Goal: Information Seeking & Learning: Learn about a topic

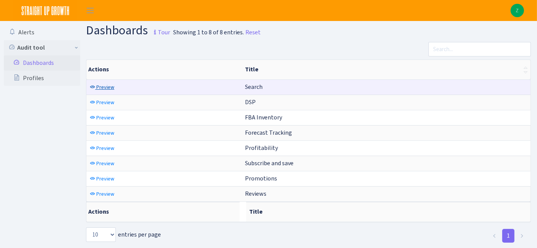
click at [105, 90] on span "Preview" at bounding box center [105, 87] width 18 height 7
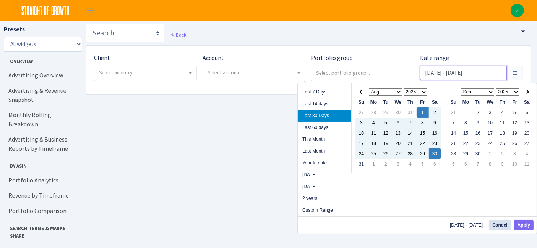
click at [464, 74] on input "[DATE] - [DATE]" at bounding box center [463, 73] width 87 height 15
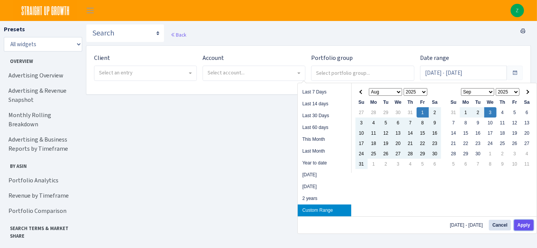
click at [525, 224] on button "Apply" at bounding box center [523, 225] width 19 height 11
type input "[DATE] - [DATE]"
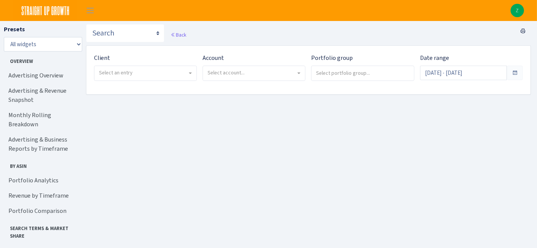
click at [148, 70] on span "Select an entry" at bounding box center [143, 73] width 88 height 8
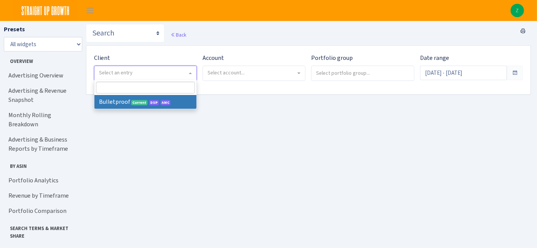
select select "409"
select select
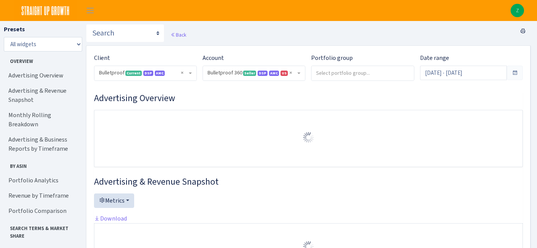
select select "3235730245795869"
click at [451, 69] on input "[DATE] - [DATE]" at bounding box center [463, 73] width 87 height 15
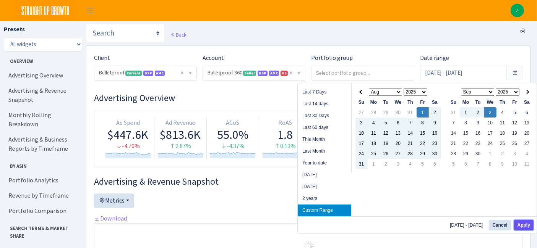
click at [523, 223] on button "Apply" at bounding box center [523, 225] width 19 height 11
type input "[DATE] - [DATE]"
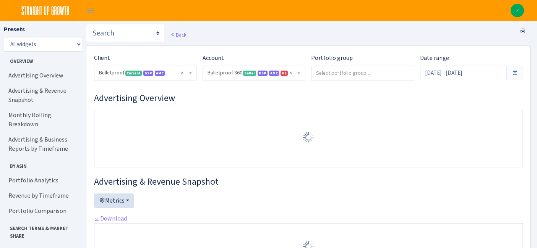
select select "3235730245795869"
click at [30, 243] on link "Search Terms" at bounding box center [42, 250] width 76 height 15
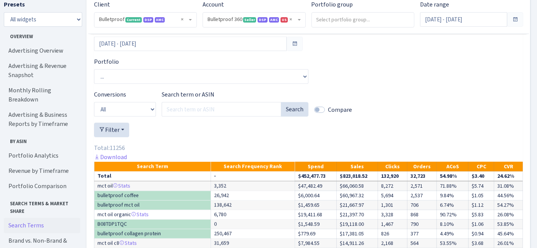
scroll to position [1173, 0]
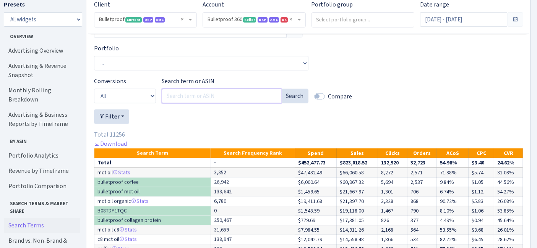
click at [207, 104] on input "Search term or ASIN" at bounding box center [222, 96] width 120 height 15
paste input "cinnamon coffee"
click at [296, 104] on button "Search" at bounding box center [295, 96] width 28 height 15
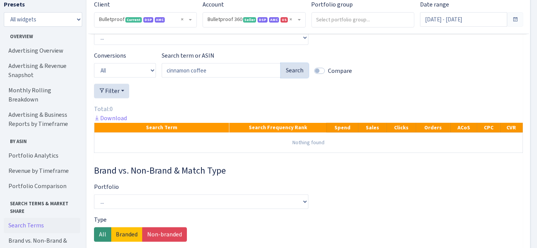
scroll to position [1216, 0]
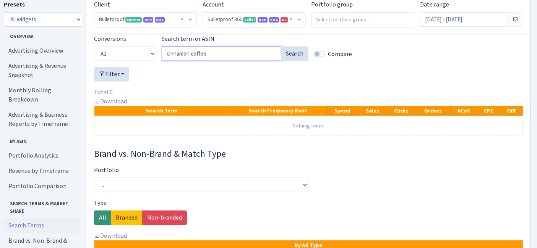
drag, startPoint x: 227, startPoint y: 83, endPoint x: 155, endPoint y: 79, distance: 71.9
click at [155, 67] on div "Conversions All Product ASINs Search Terms Branded Non Branded Search term or A…" at bounding box center [308, 50] width 440 height 33
paste input "ground coffee flavored"
click at [289, 61] on button "Search" at bounding box center [295, 54] width 28 height 15
drag, startPoint x: 239, startPoint y: 88, endPoint x: 144, endPoint y: 84, distance: 94.8
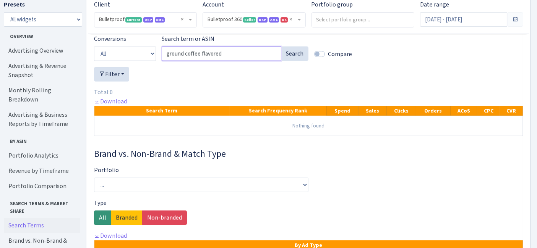
click at [144, 67] on div "Conversions All Product ASINs Search Terms Branded Non Branded Search term or A…" at bounding box center [308, 50] width 440 height 33
paste input "flavored coffee beans"
click at [293, 61] on button "Search" at bounding box center [295, 54] width 28 height 15
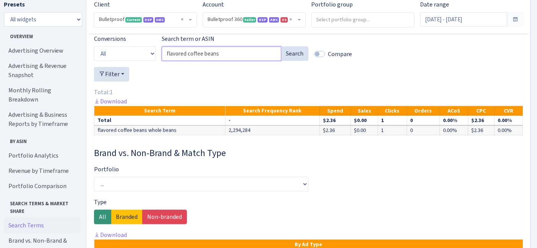
drag, startPoint x: 233, startPoint y: 81, endPoint x: 139, endPoint y: 79, distance: 93.2
click at [139, 67] on div "Conversions All Product ASINs Search Terms Branded Non Branded Search term or A…" at bounding box center [308, 50] width 440 height 33
paste input "ground coffee"
type input "flavored ground coffee"
click at [296, 61] on button "Search" at bounding box center [295, 54] width 28 height 15
